Goal: Navigation & Orientation: Find specific page/section

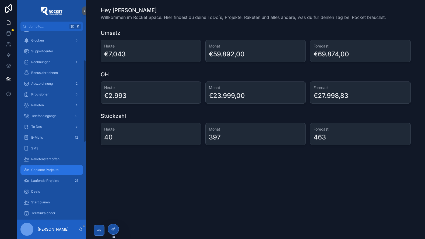
scroll to position [68, 0]
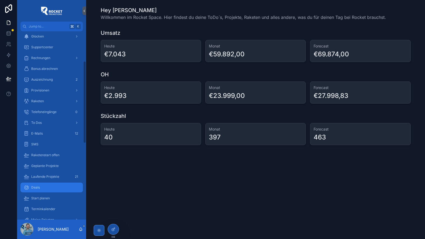
click at [46, 186] on div "Deals" at bounding box center [52, 187] width 56 height 9
